Goal: Task Accomplishment & Management: Use online tool/utility

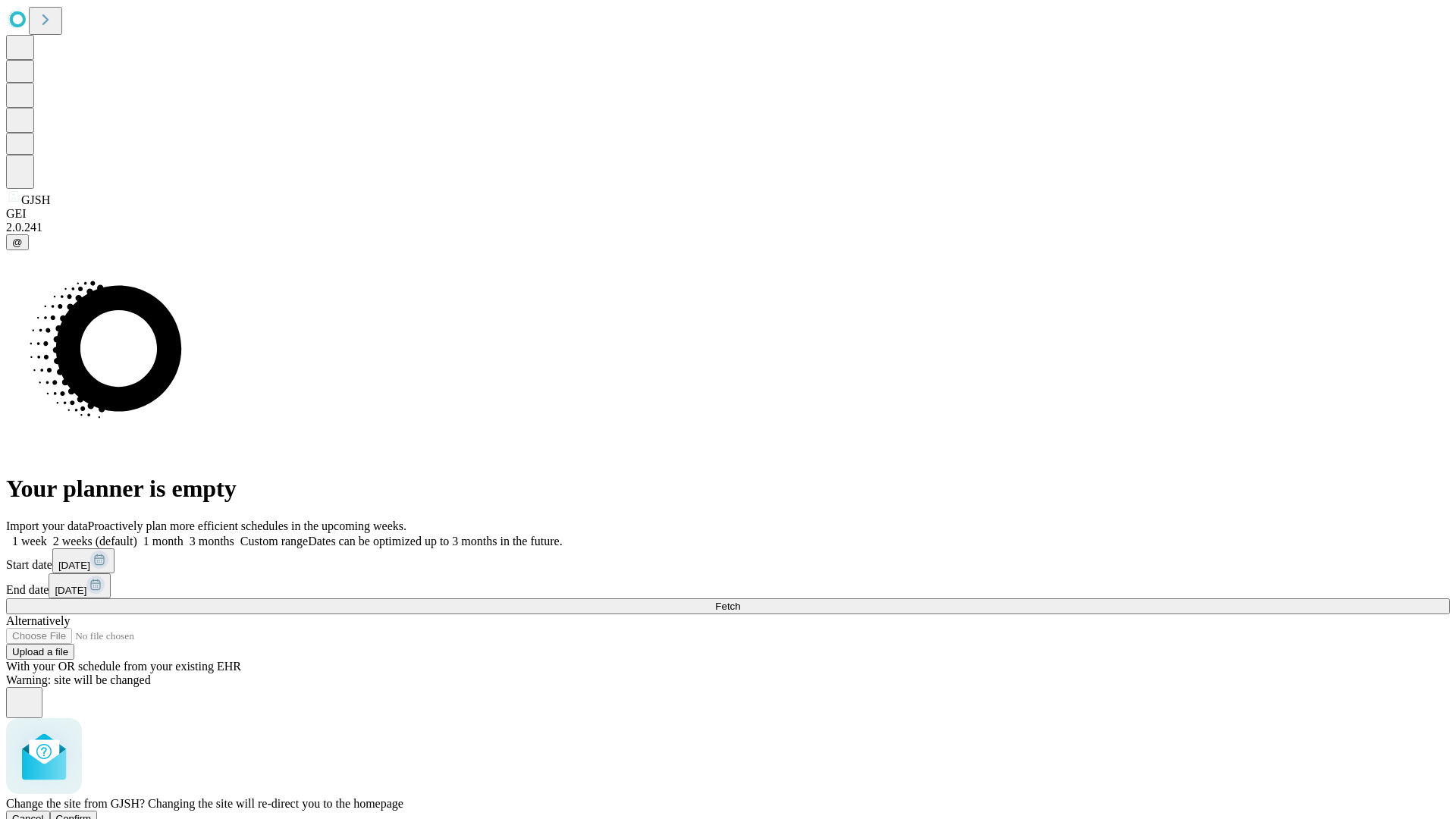
click at [92, 813] on span "Confirm" at bounding box center [74, 818] width 36 height 11
click at [184, 534] on label "1 month" at bounding box center [160, 541] width 46 height 13
click at [740, 601] on span "Fetch" at bounding box center [728, 606] width 25 height 11
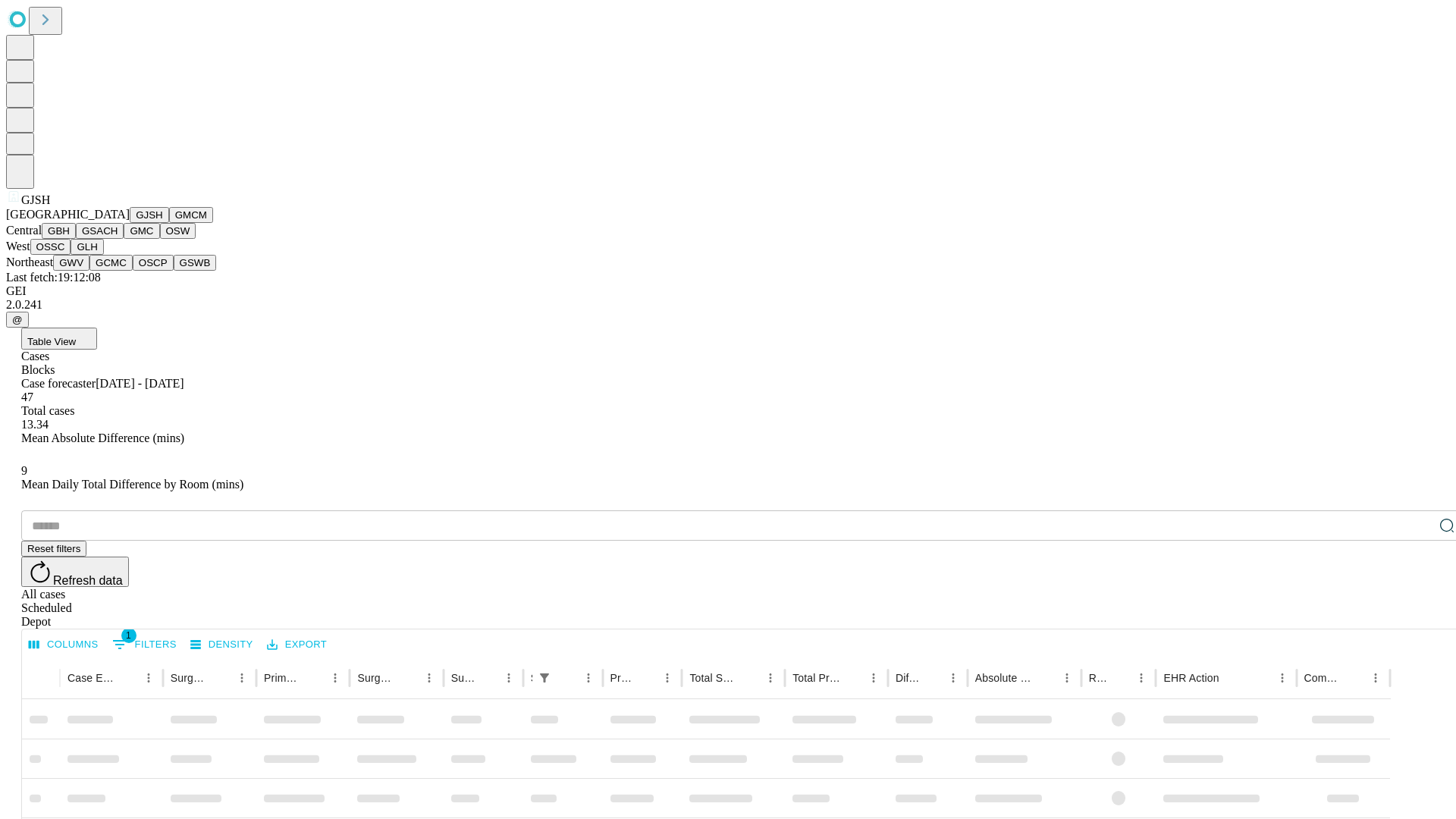
click at [169, 223] on button "GMCM" at bounding box center [191, 215] width 44 height 16
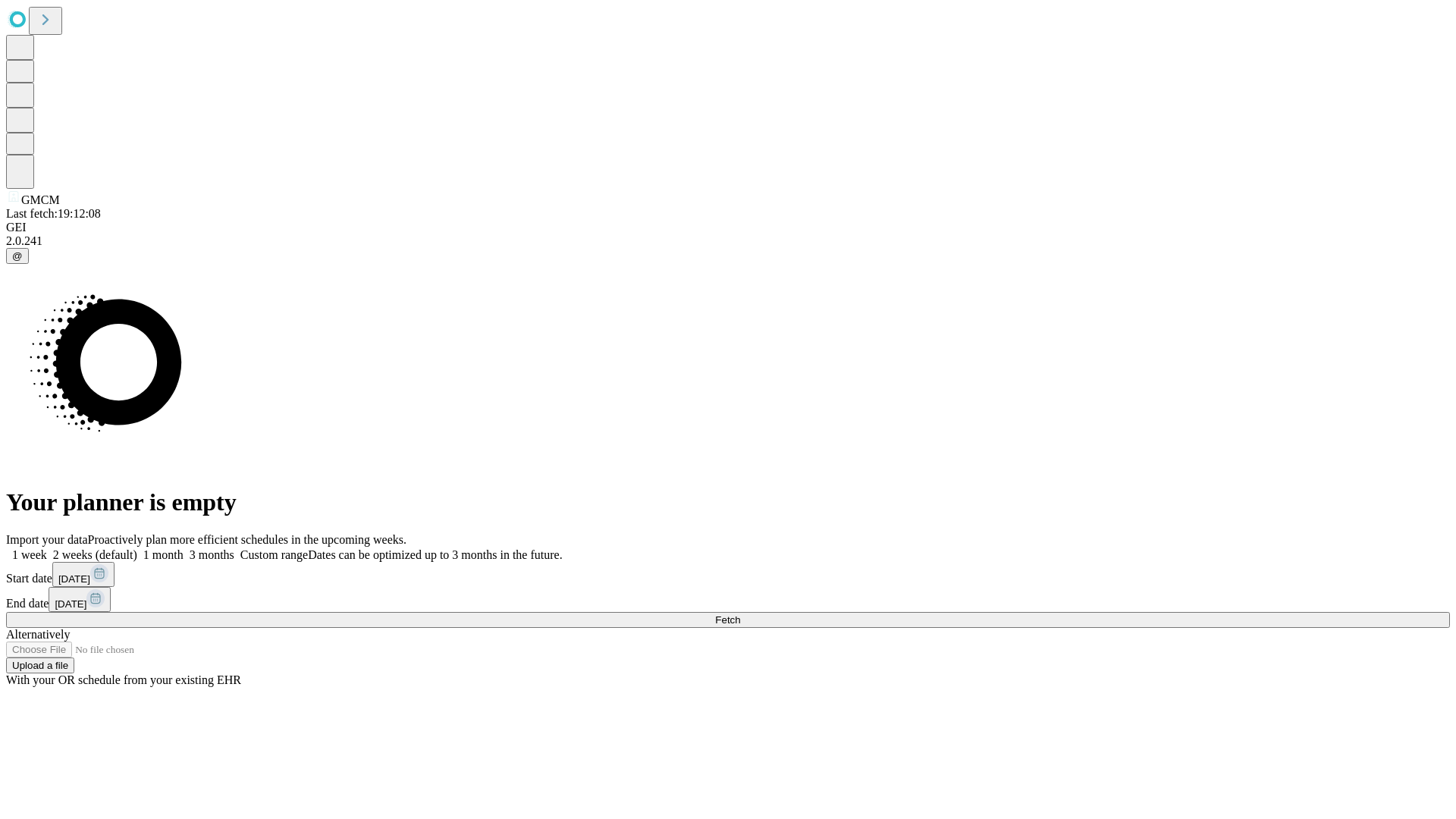
click at [184, 548] on label "1 month" at bounding box center [160, 554] width 46 height 13
click at [740, 614] on span "Fetch" at bounding box center [728, 619] width 25 height 11
click at [184, 548] on label "1 month" at bounding box center [160, 554] width 46 height 13
click at [740, 614] on span "Fetch" at bounding box center [728, 619] width 25 height 11
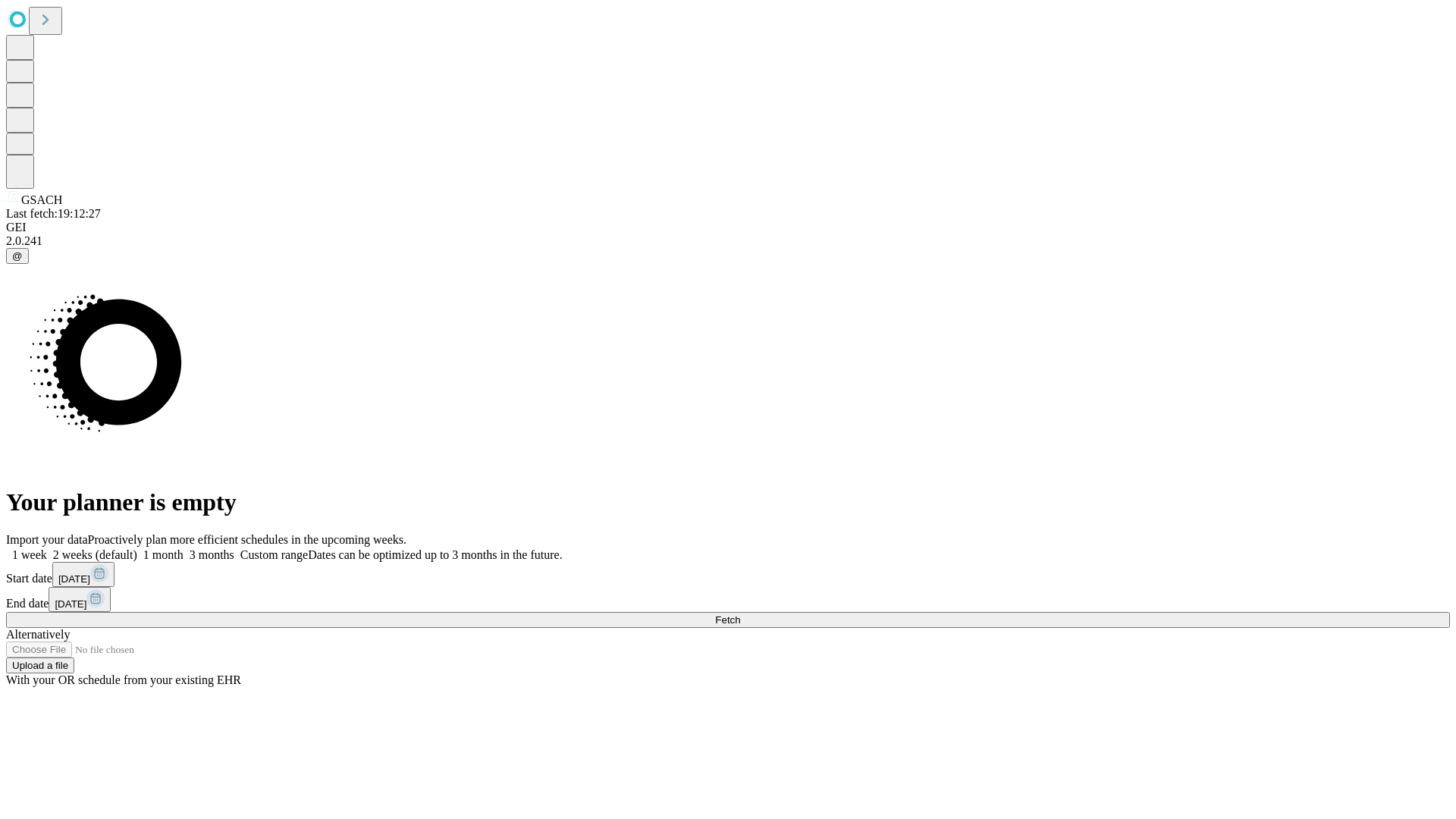
click at [740, 614] on span "Fetch" at bounding box center [728, 619] width 25 height 11
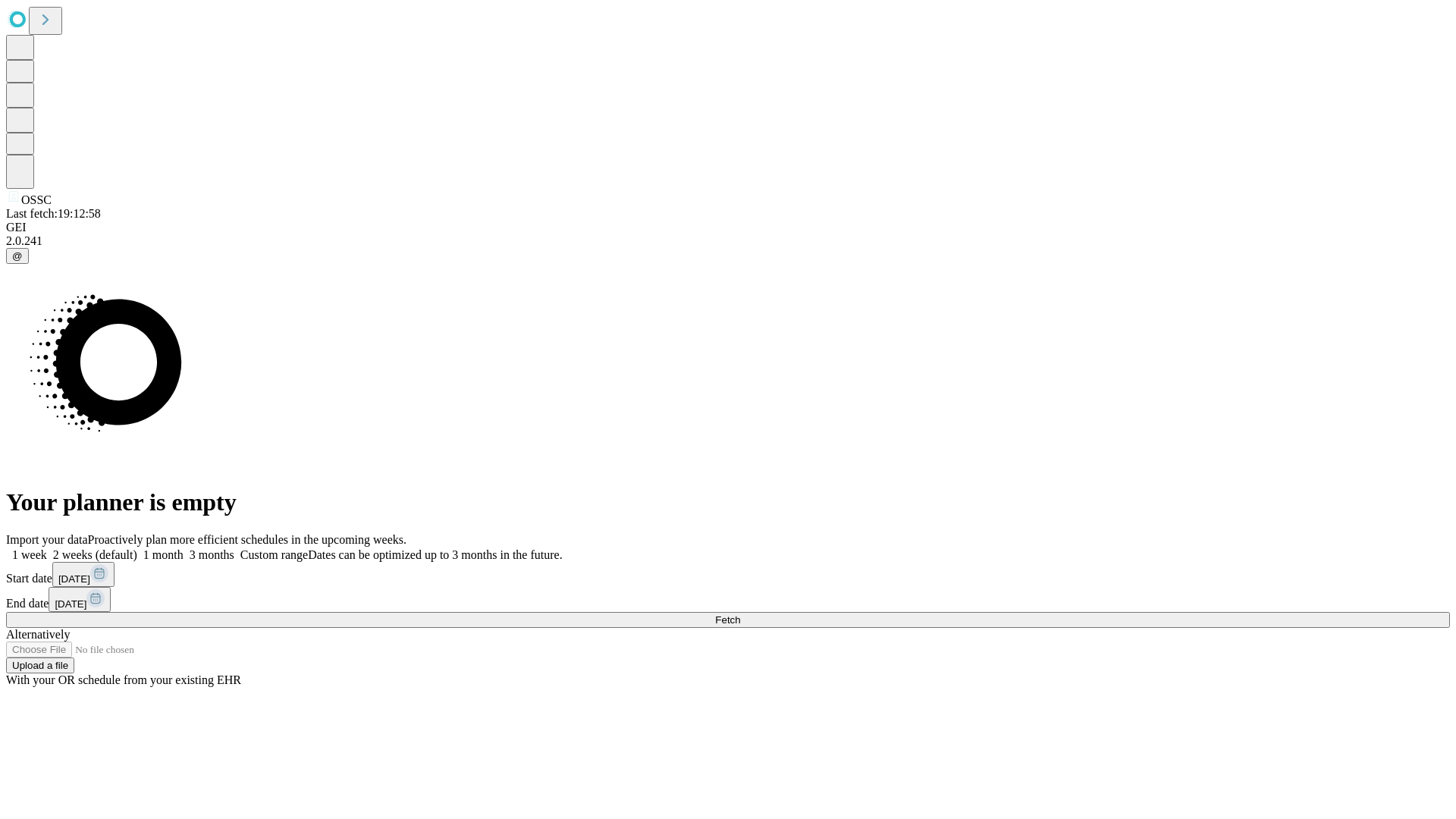
click at [740, 614] on span "Fetch" at bounding box center [728, 619] width 25 height 11
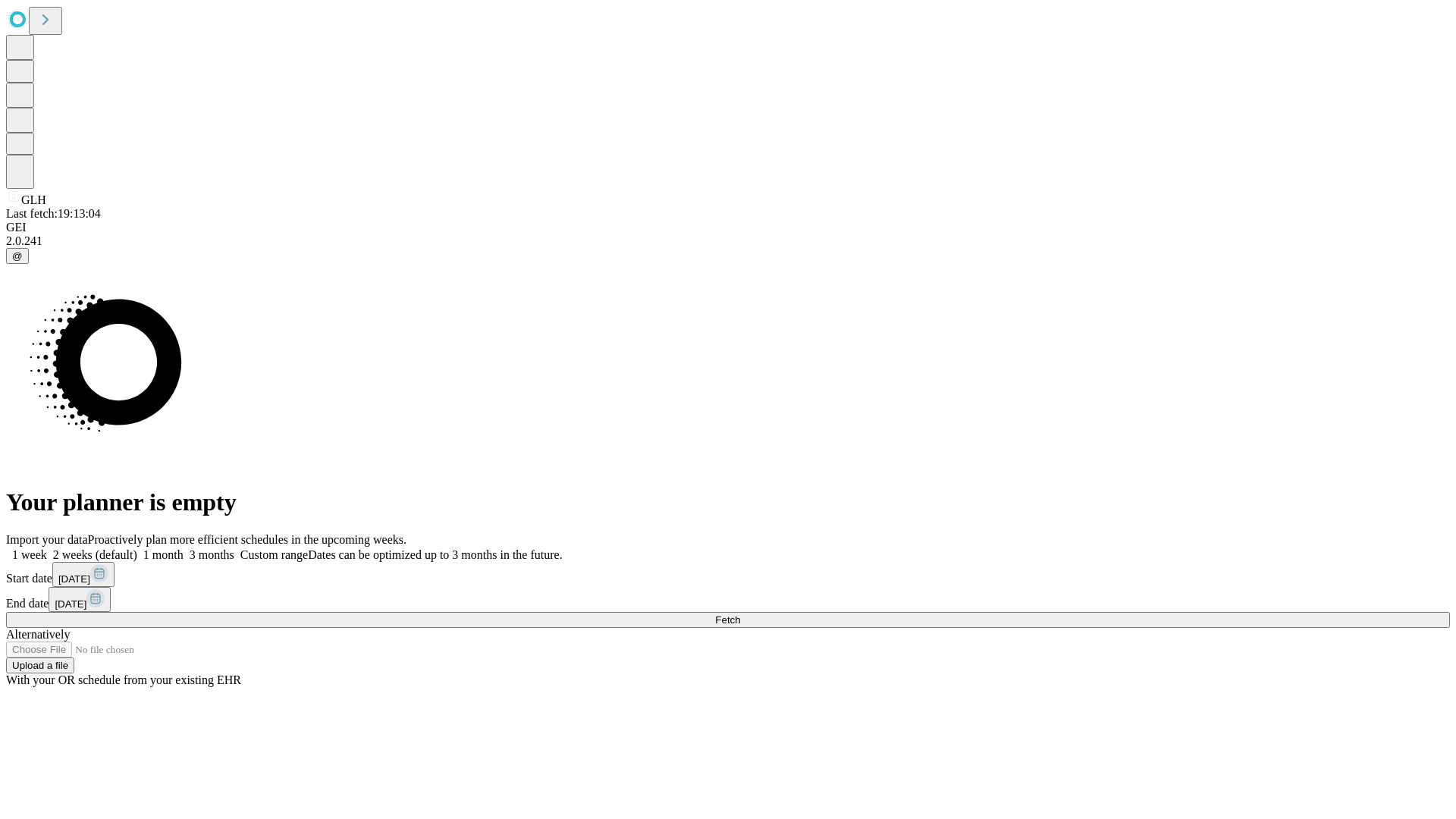
click at [184, 548] on label "1 month" at bounding box center [160, 554] width 46 height 13
click at [740, 614] on span "Fetch" at bounding box center [728, 619] width 25 height 11
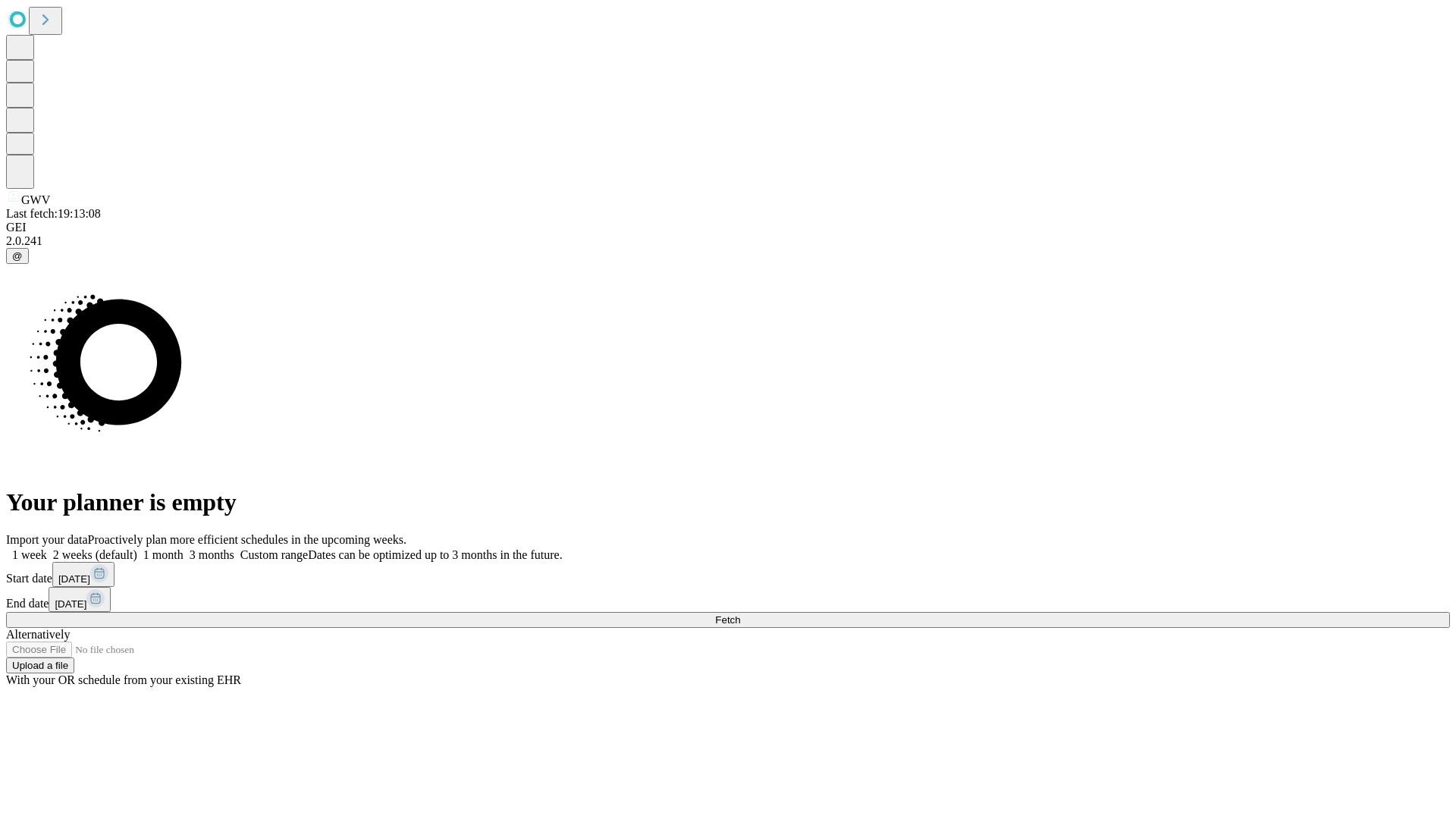
click at [184, 548] on label "1 month" at bounding box center [160, 554] width 46 height 13
click at [740, 614] on span "Fetch" at bounding box center [728, 619] width 25 height 11
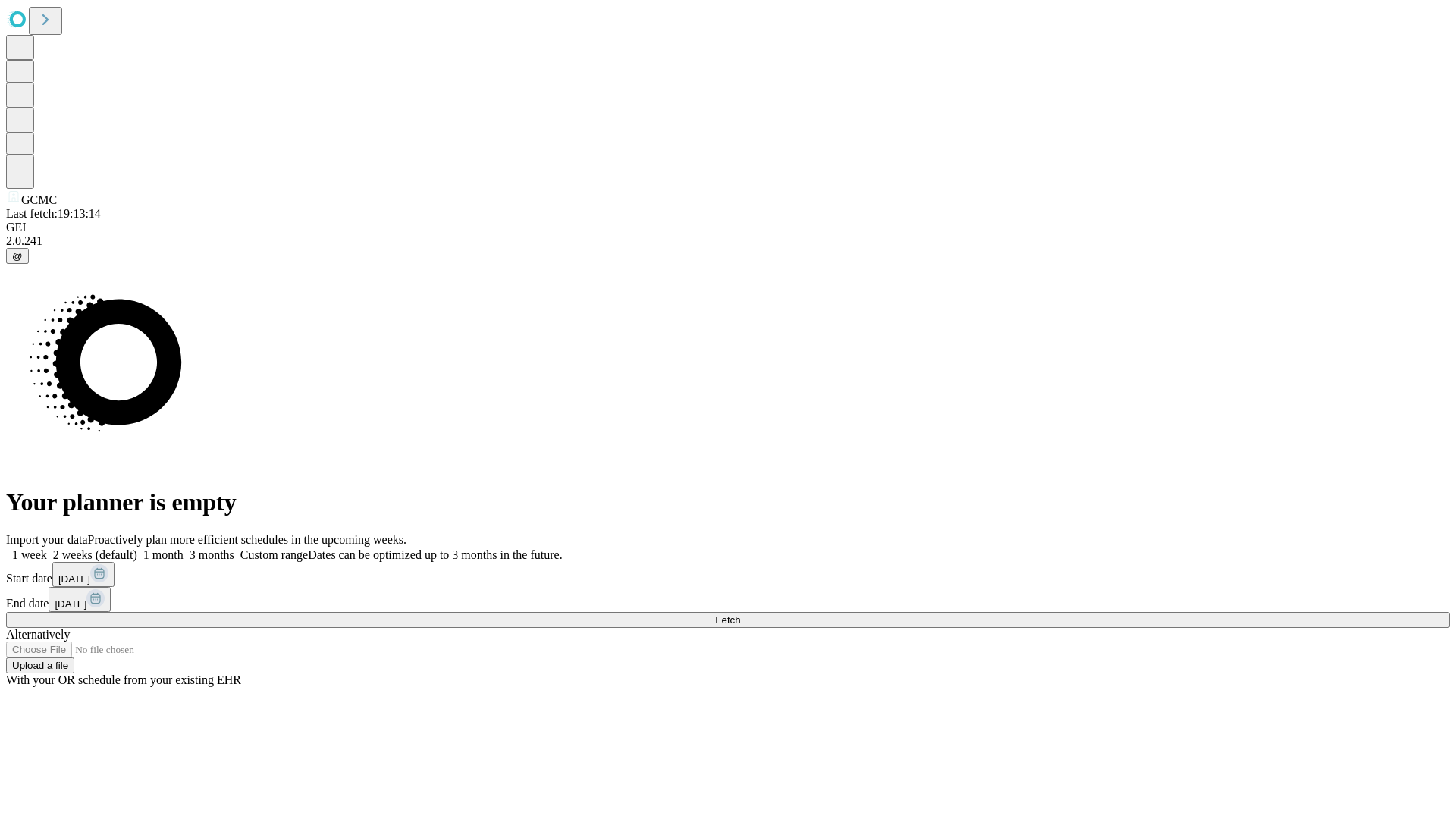
click at [184, 548] on label "1 month" at bounding box center [160, 554] width 46 height 13
click at [740, 614] on span "Fetch" at bounding box center [728, 619] width 25 height 11
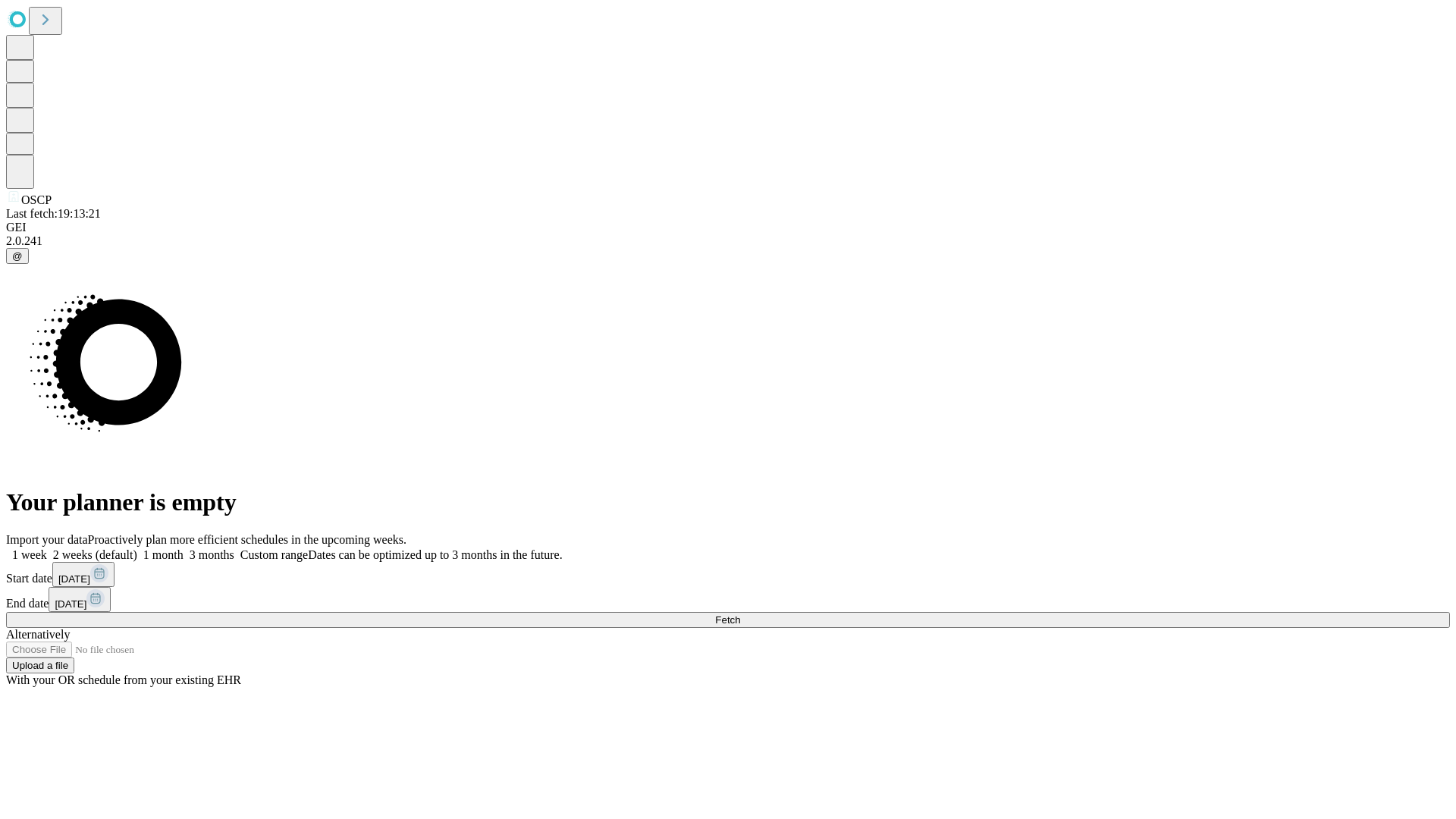
click at [740, 614] on span "Fetch" at bounding box center [728, 619] width 25 height 11
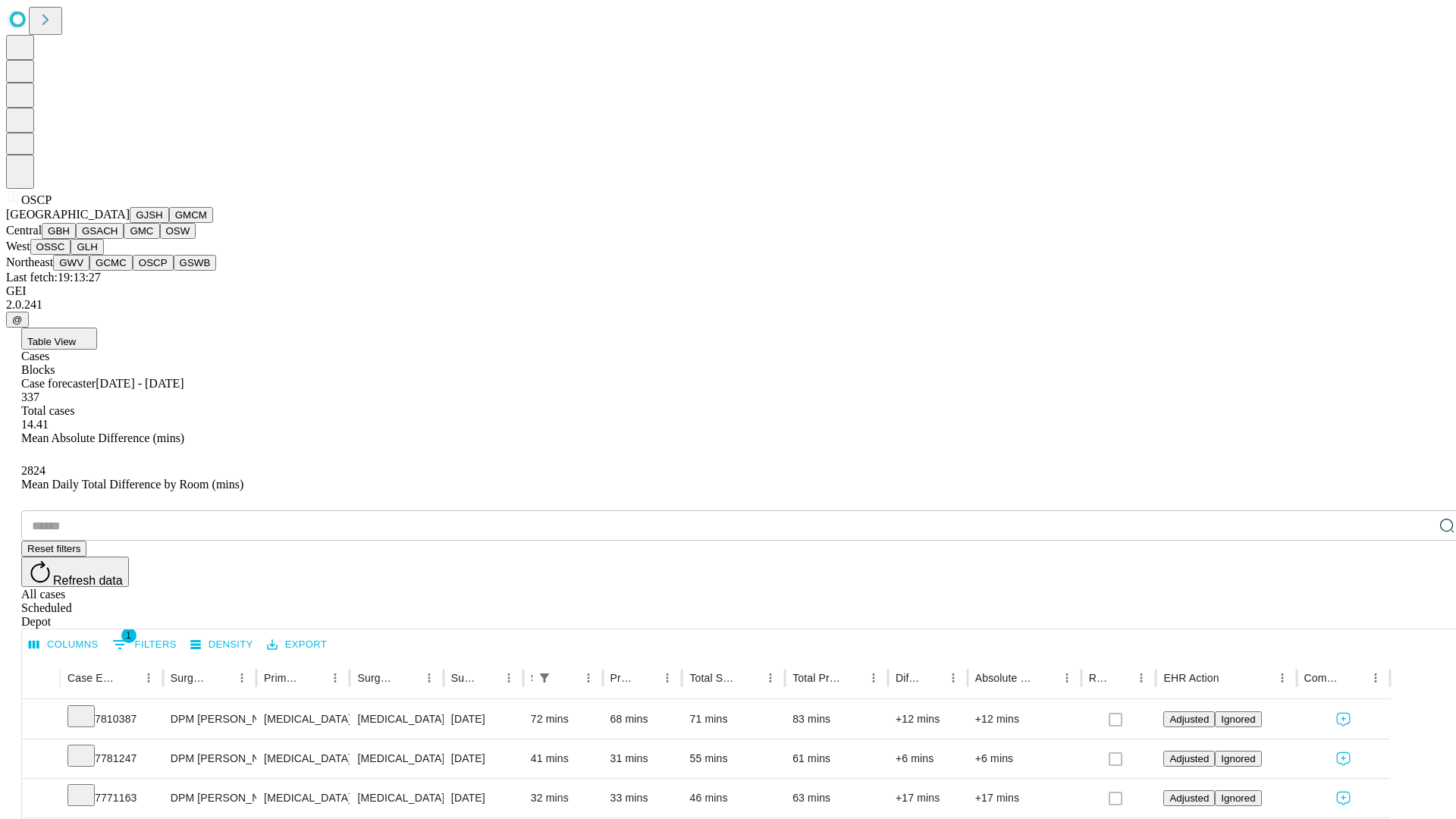
click at [173, 271] on button "GSWB" at bounding box center [195, 263] width 43 height 16
